Goal: Find specific page/section: Find specific page/section

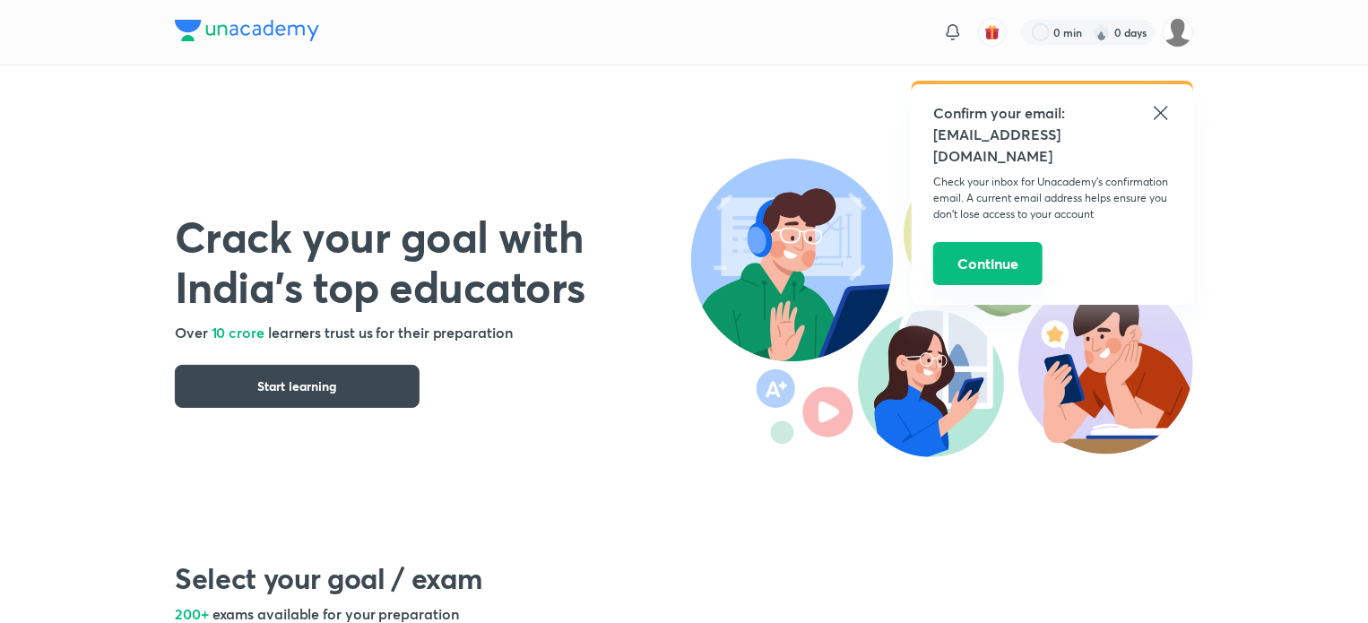
click at [996, 242] on button "Continue" at bounding box center [987, 263] width 109 height 43
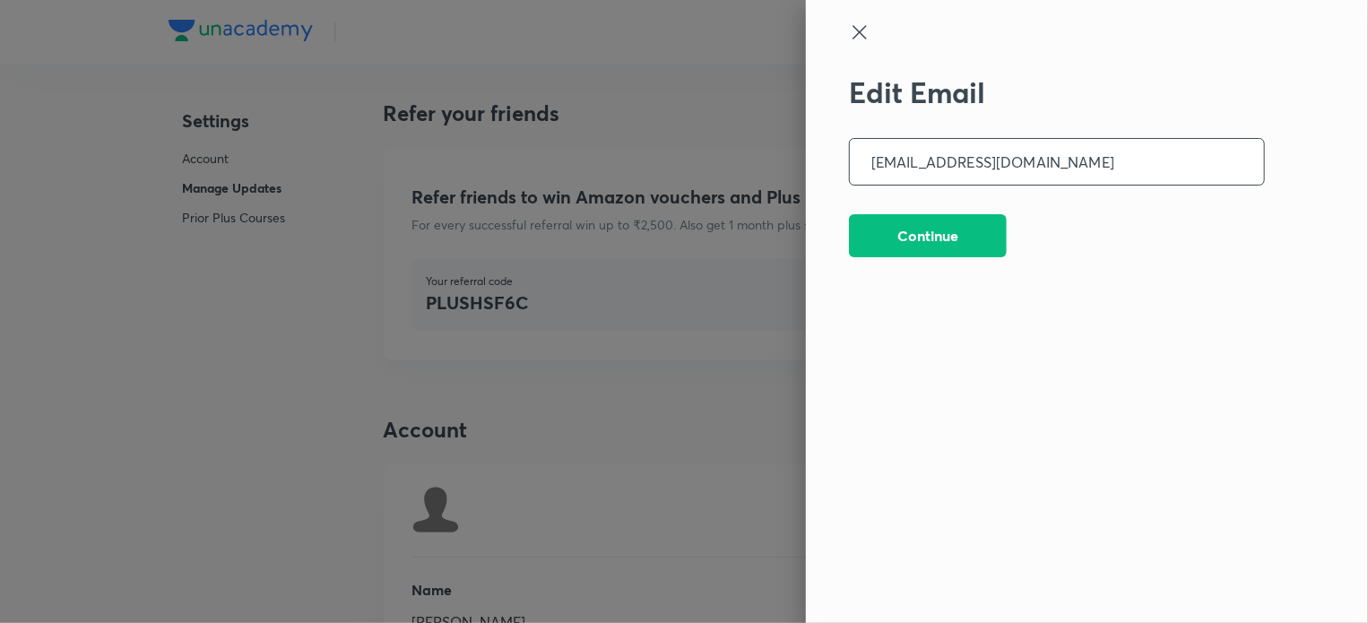
scroll to position [4440, 0]
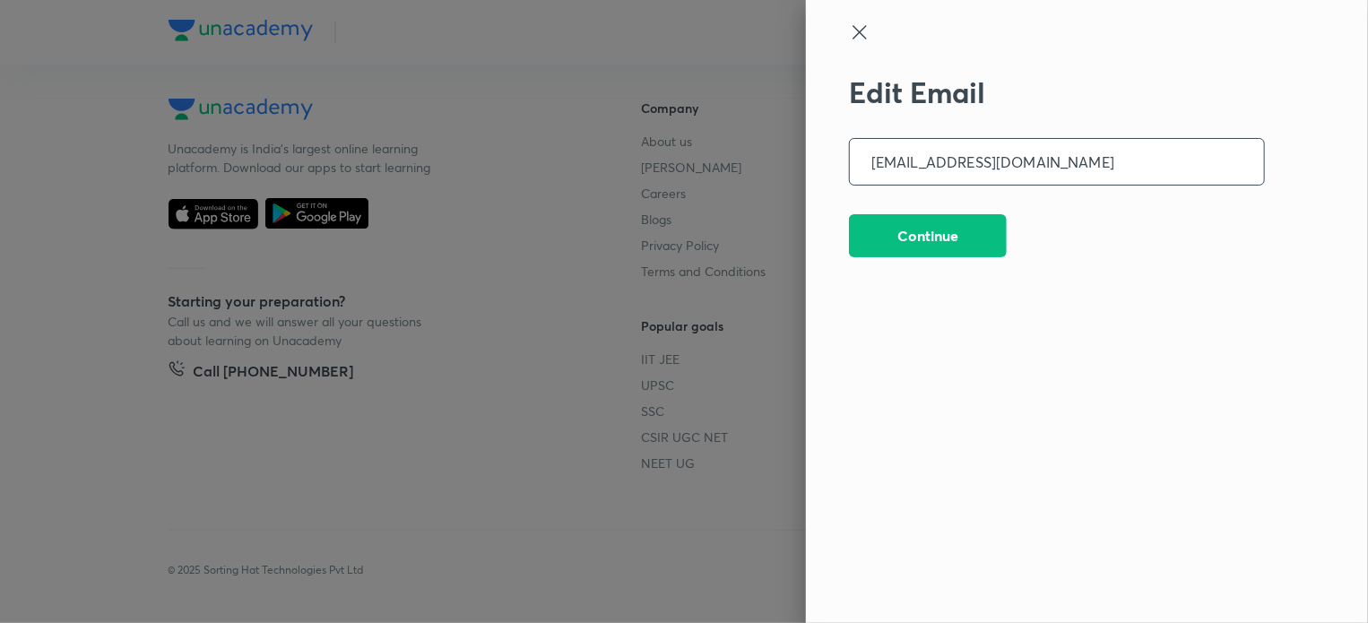
click at [865, 28] on icon at bounding box center [860, 33] width 22 height 22
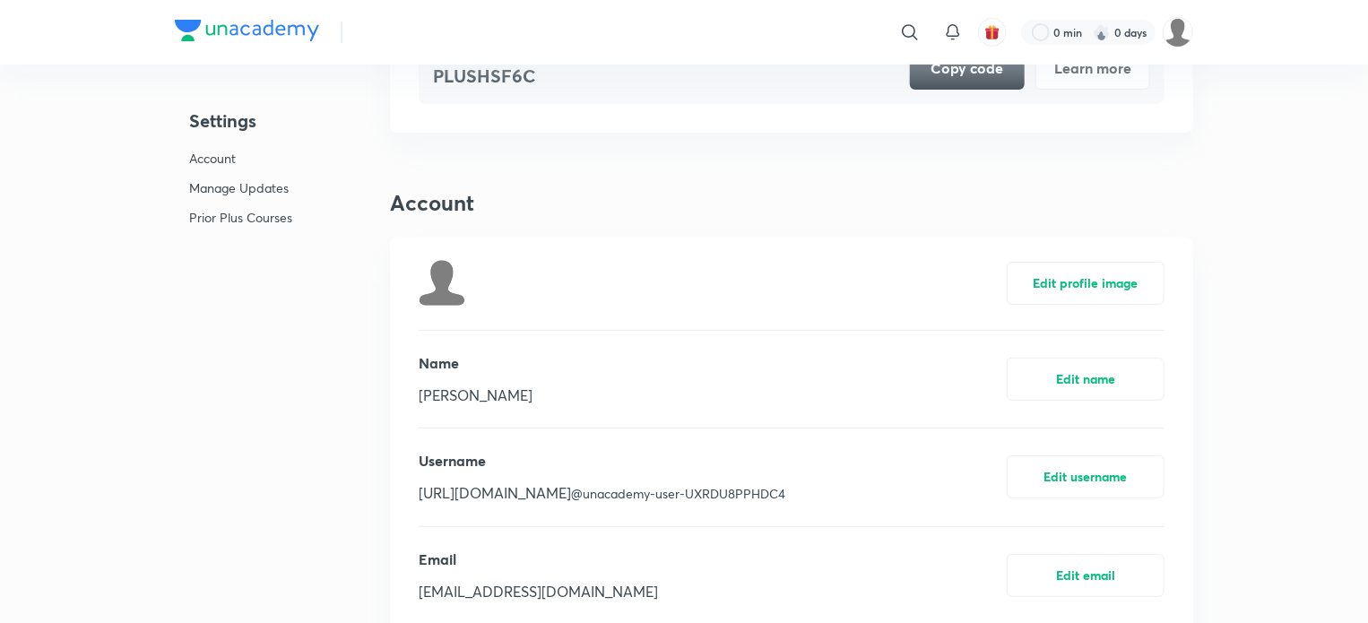
scroll to position [0, 0]
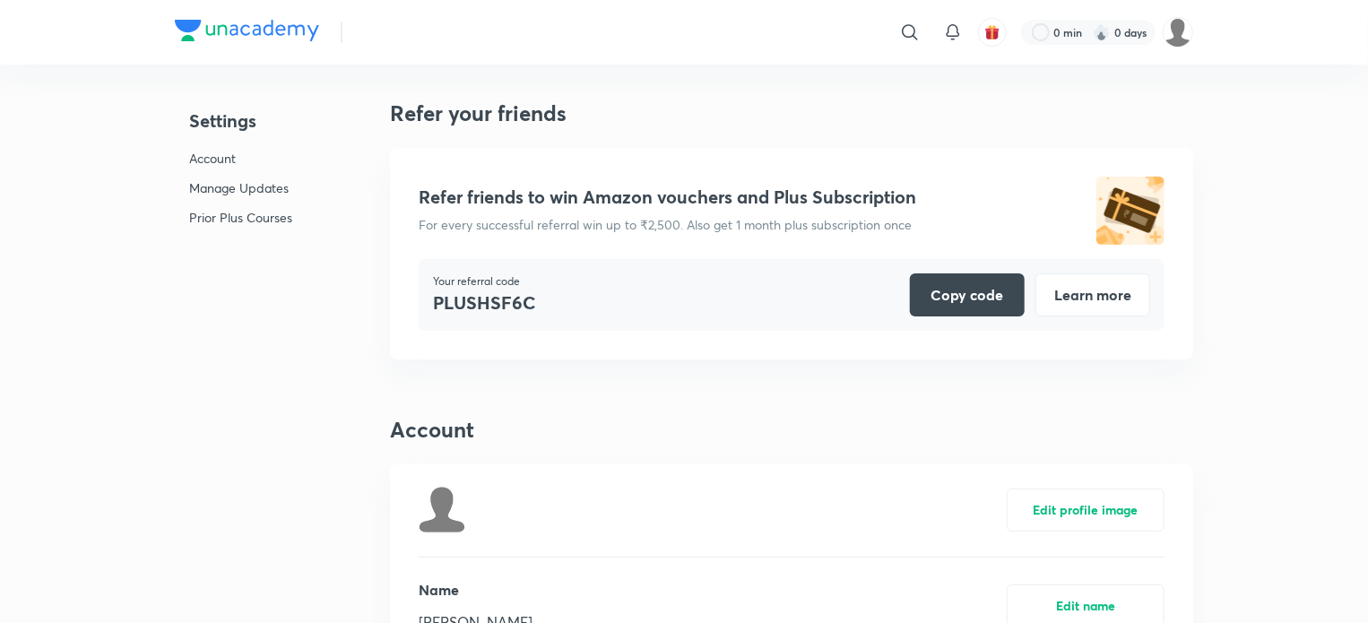
click at [263, 30] on img at bounding box center [247, 31] width 144 height 22
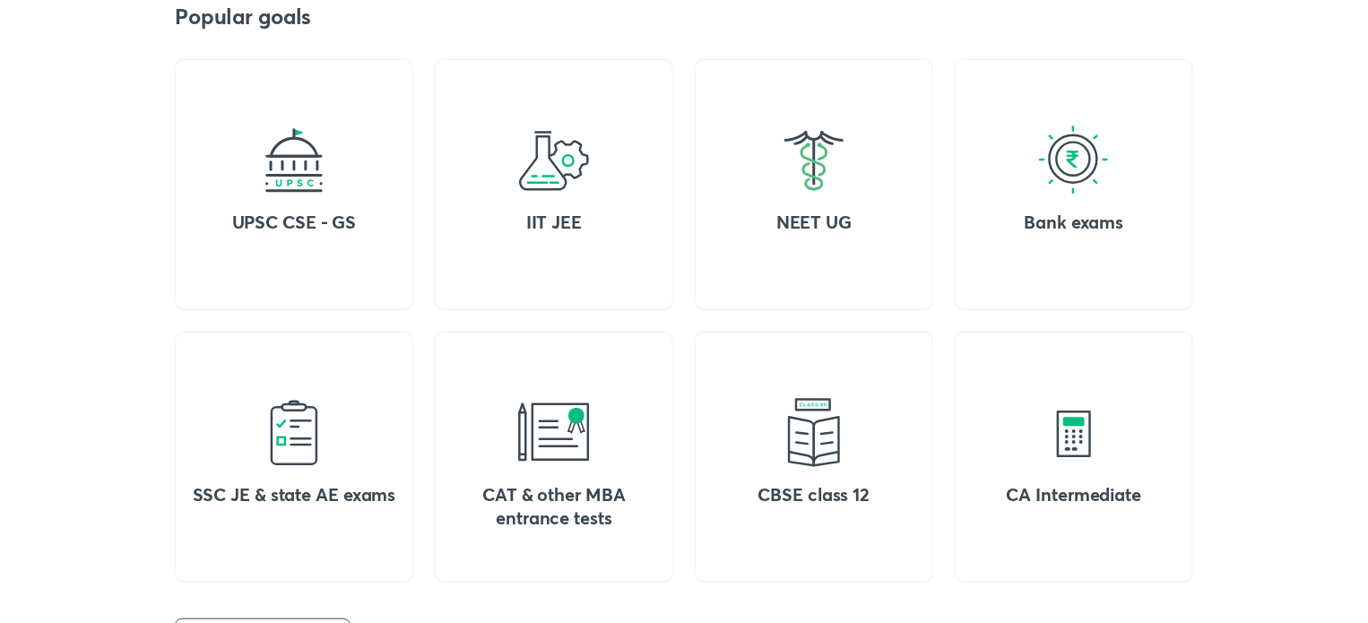
scroll to position [717, 0]
click at [259, 479] on div "SSC JE & state AE exams" at bounding box center [294, 456] width 238 height 251
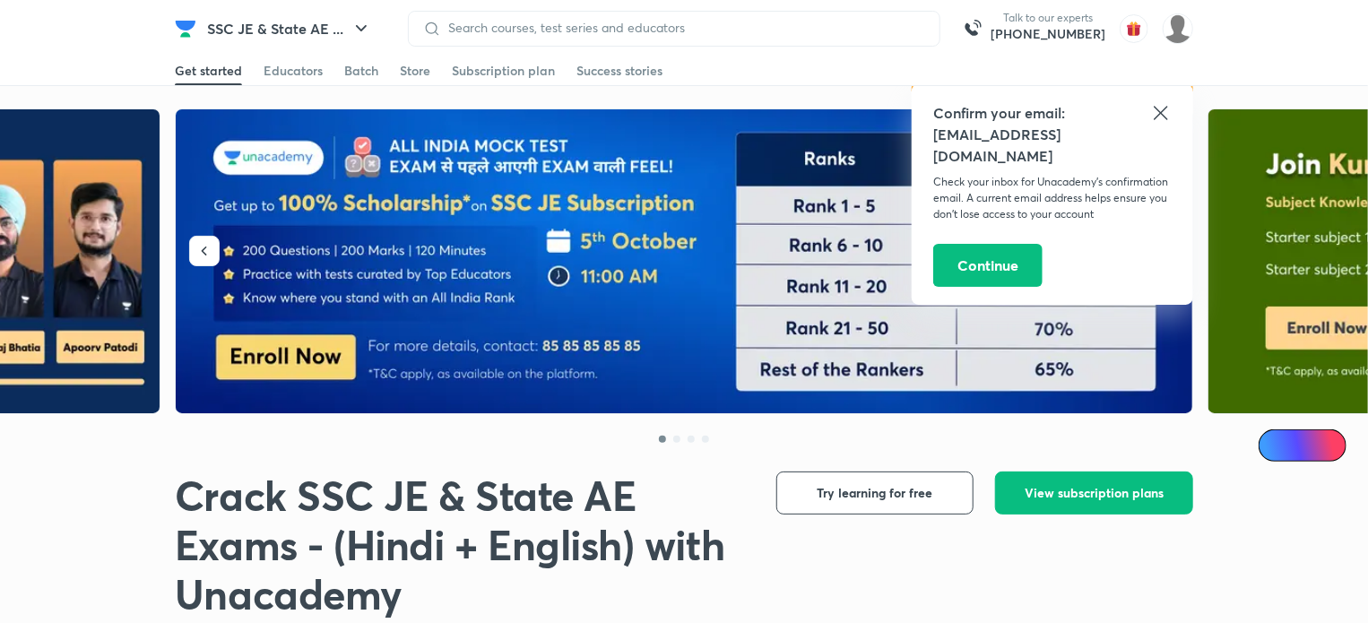
click at [1161, 114] on icon at bounding box center [1160, 112] width 13 height 13
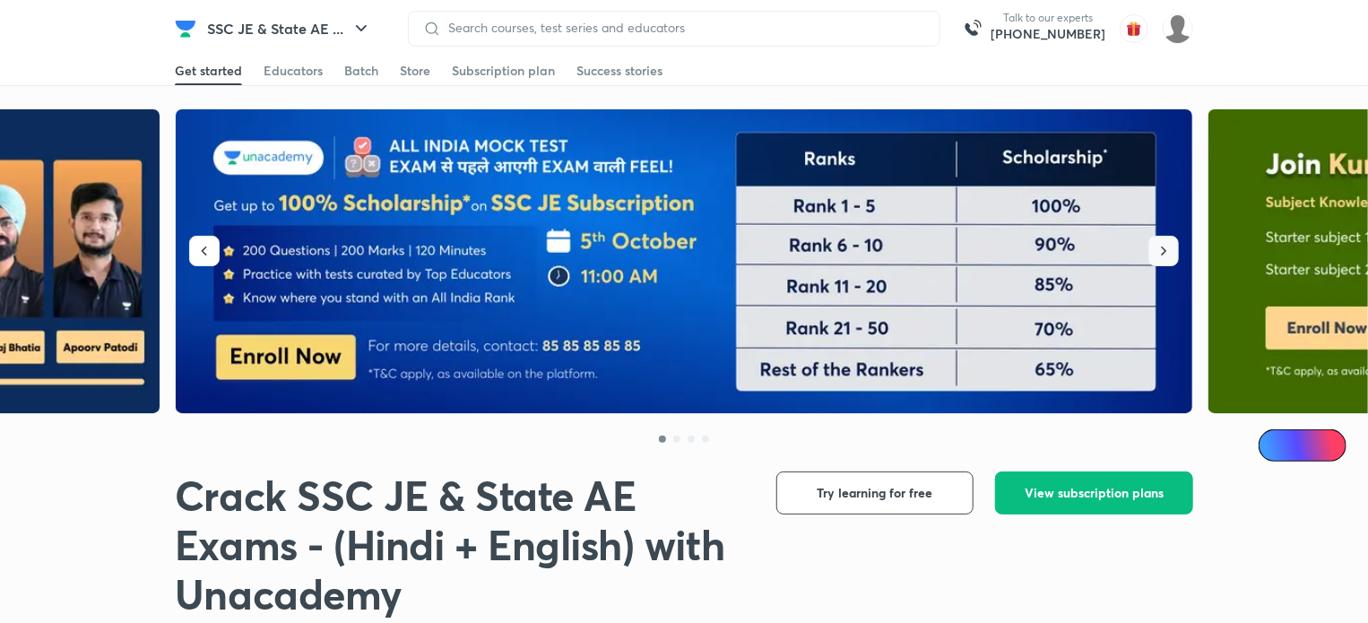
click at [1166, 262] on button "button" at bounding box center [1163, 251] width 30 height 30
click at [1165, 252] on icon "button" at bounding box center [1164, 251] width 5 height 9
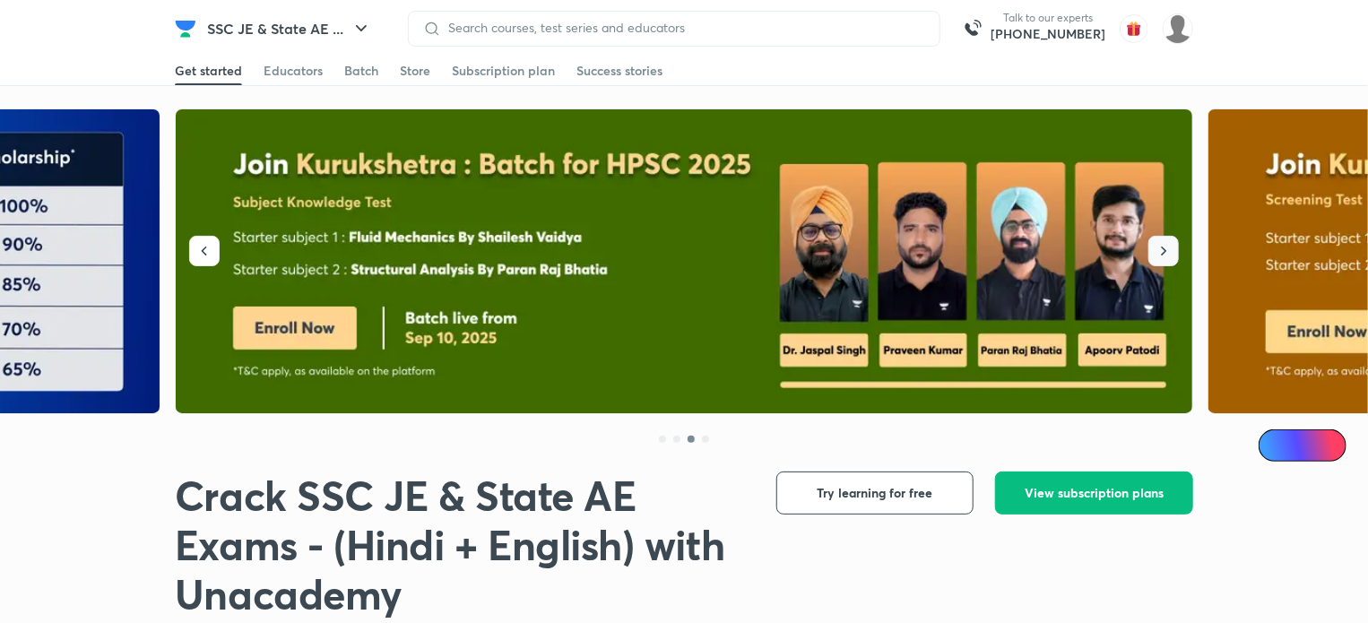
drag, startPoint x: 1170, startPoint y: 246, endPoint x: 1123, endPoint y: 220, distance: 53.4
click at [1126, 221] on div at bounding box center [684, 279] width 1018 height 342
click at [1164, 247] on icon "button" at bounding box center [1164, 251] width 18 height 18
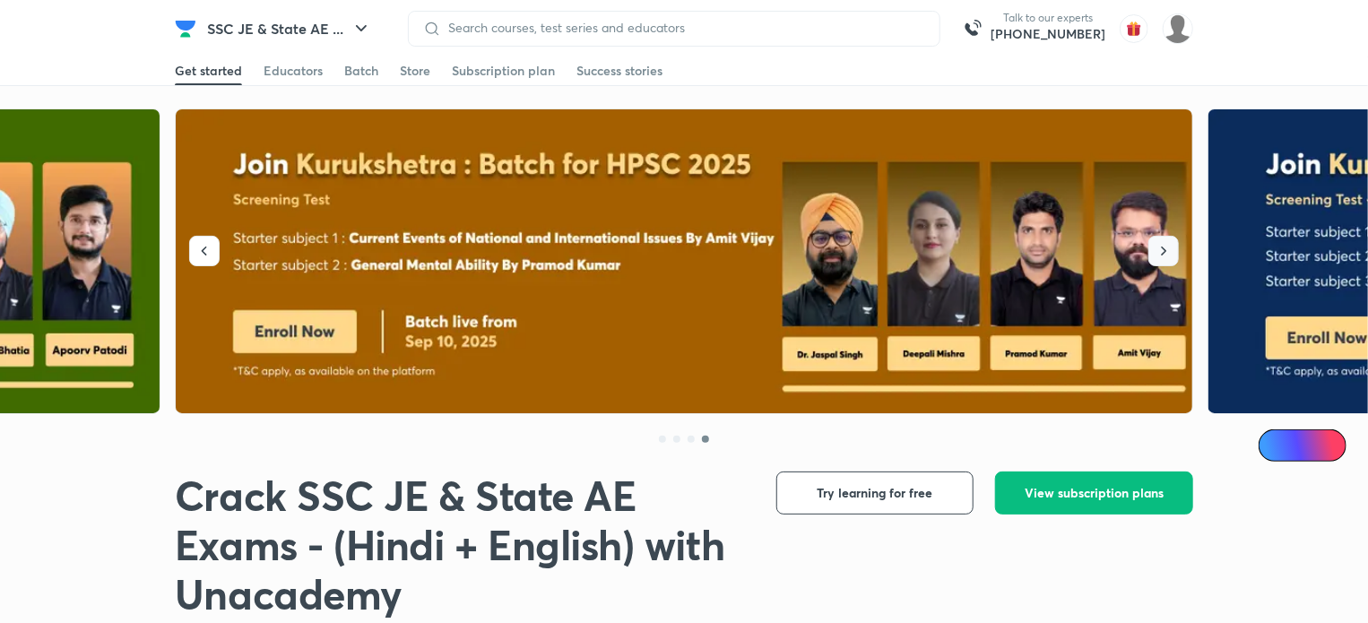
click at [1164, 247] on icon "button" at bounding box center [1164, 251] width 18 height 18
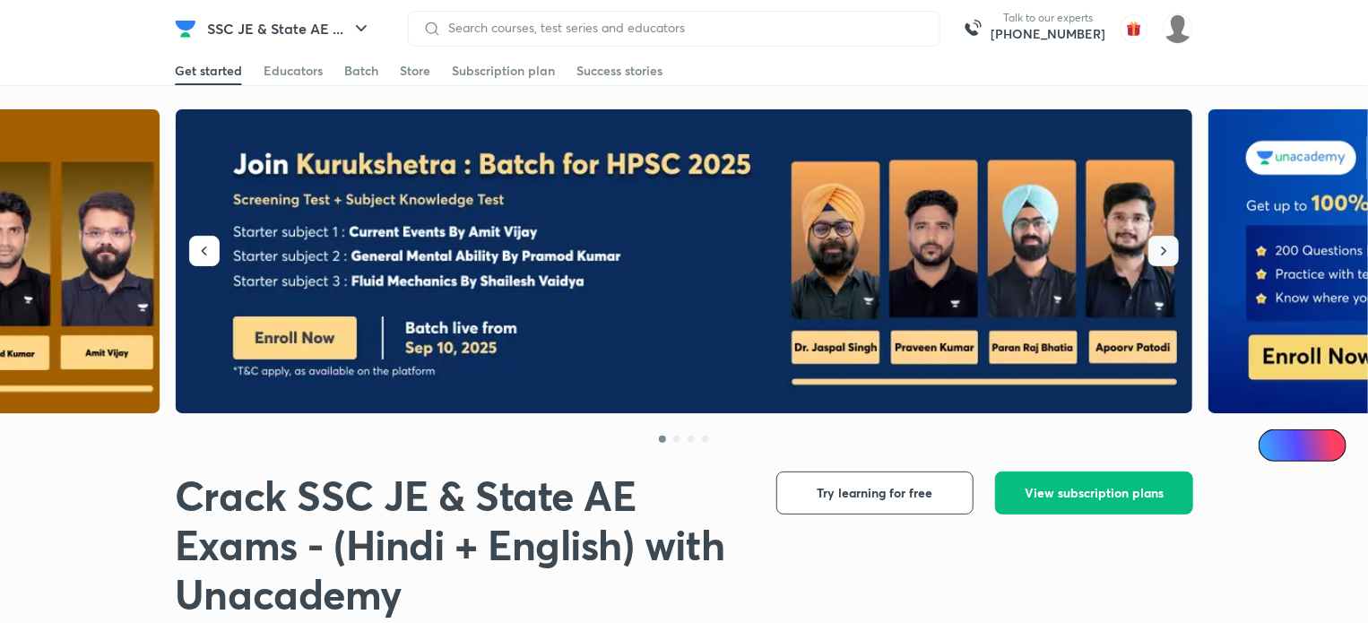
click at [1164, 247] on icon "button" at bounding box center [1164, 251] width 18 height 18
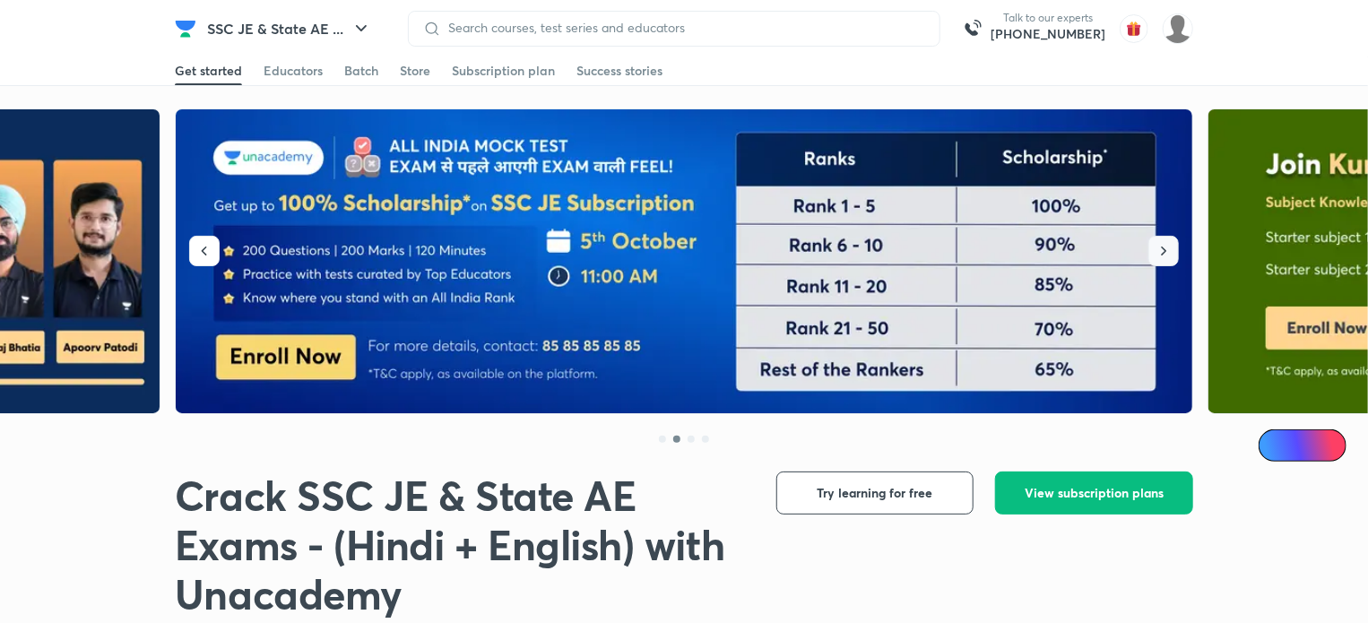
click at [1173, 249] on icon "button" at bounding box center [1164, 251] width 18 height 18
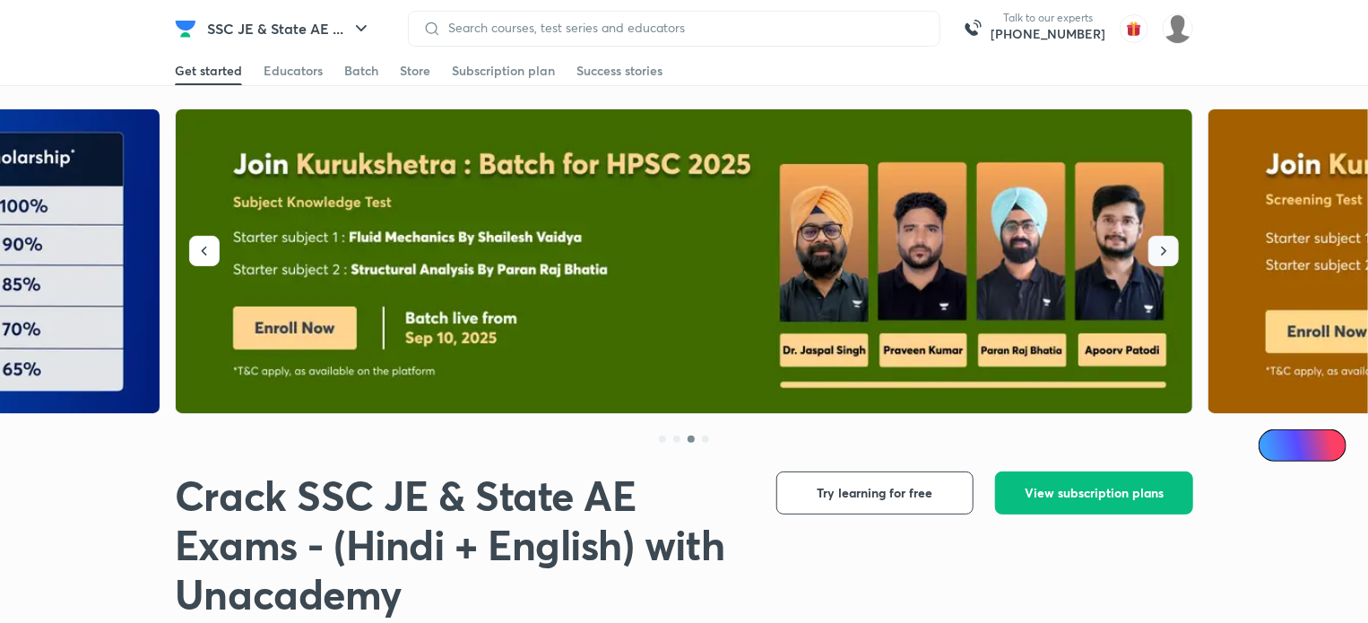
click at [1173, 261] on button "button" at bounding box center [1163, 251] width 30 height 30
